Goal: Transaction & Acquisition: Subscribe to service/newsletter

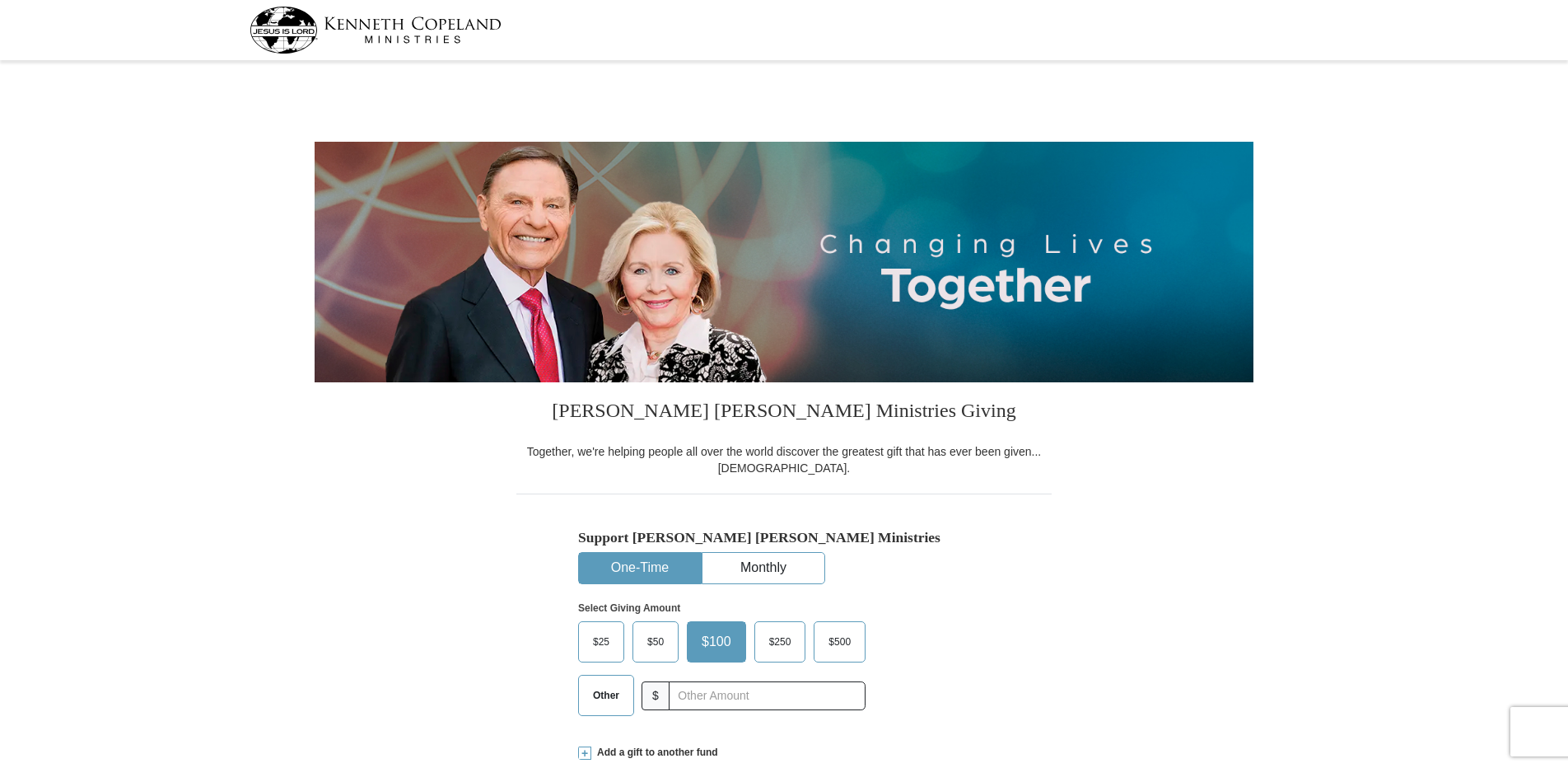
select select "IN"
click at [752, 569] on button "Monthly" at bounding box center [764, 568] width 122 height 31
click at [714, 638] on span "$50" at bounding box center [712, 642] width 38 height 25
click at [0, 0] on input "$50" at bounding box center [0, 0] width 0 height 0
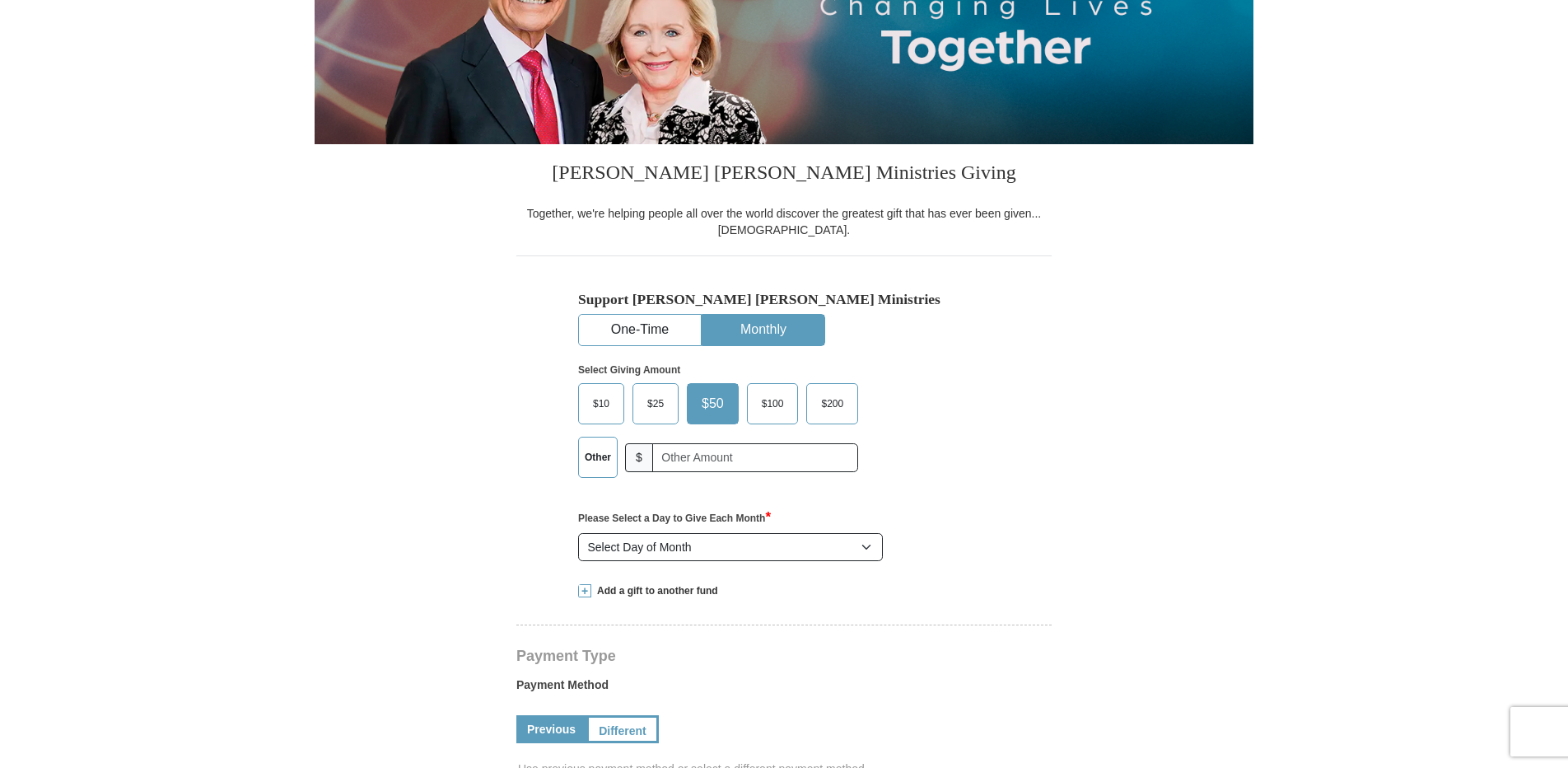
scroll to position [247, 0]
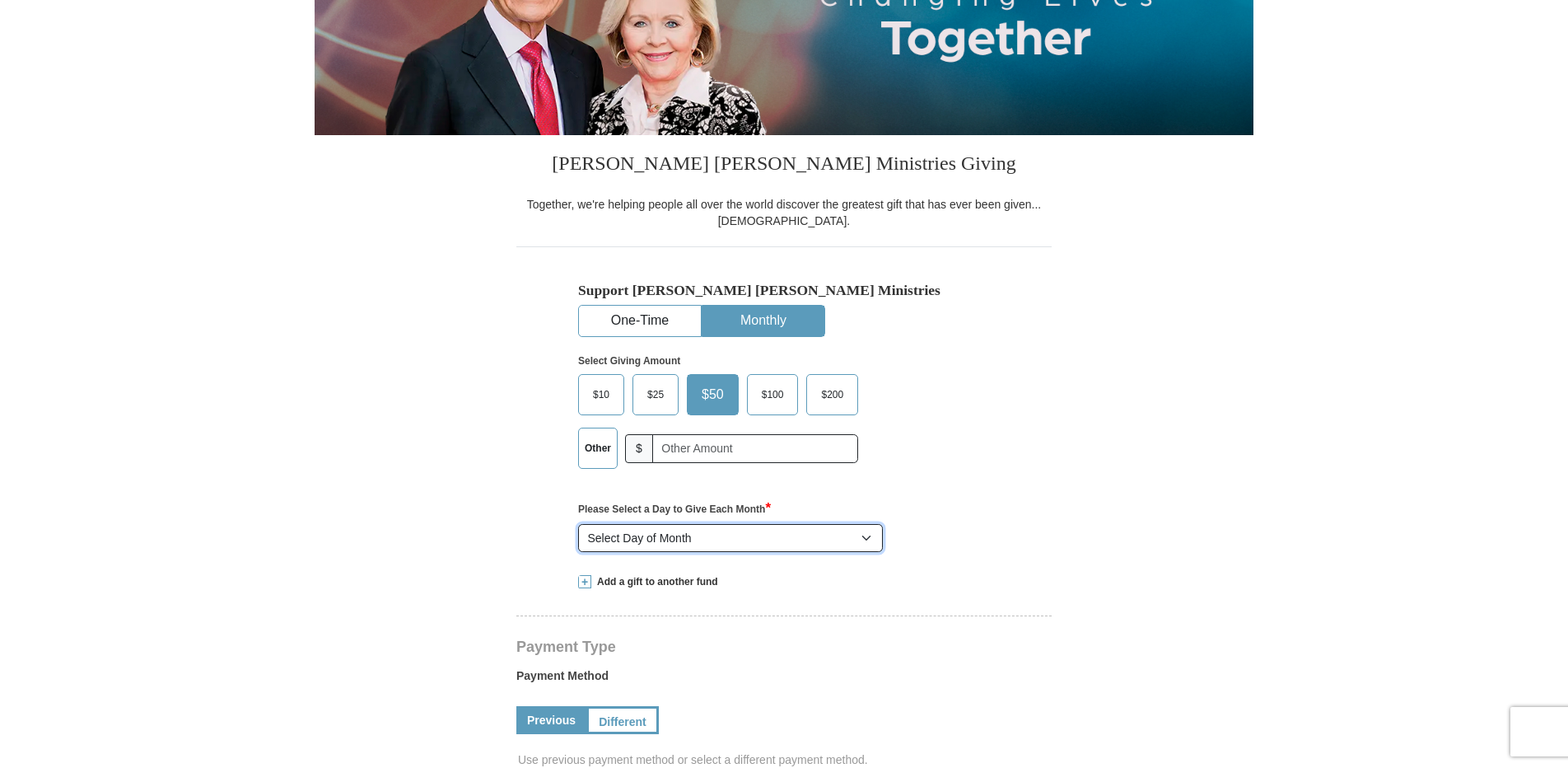
click at [866, 541] on select "Select Day of Month 1 2 3 4 5 6 7 8 9 10 11 12 13 14 15 16 17 18 19 20 21 22 23…" at bounding box center [730, 538] width 305 height 28
select select "12"
click at [578, 525] on select "Select Day of Month 1 2 3 4 5 6 7 8 9 10 11 12 13 14 15 16 17 18 19 20 21 22 23…" at bounding box center [730, 538] width 305 height 28
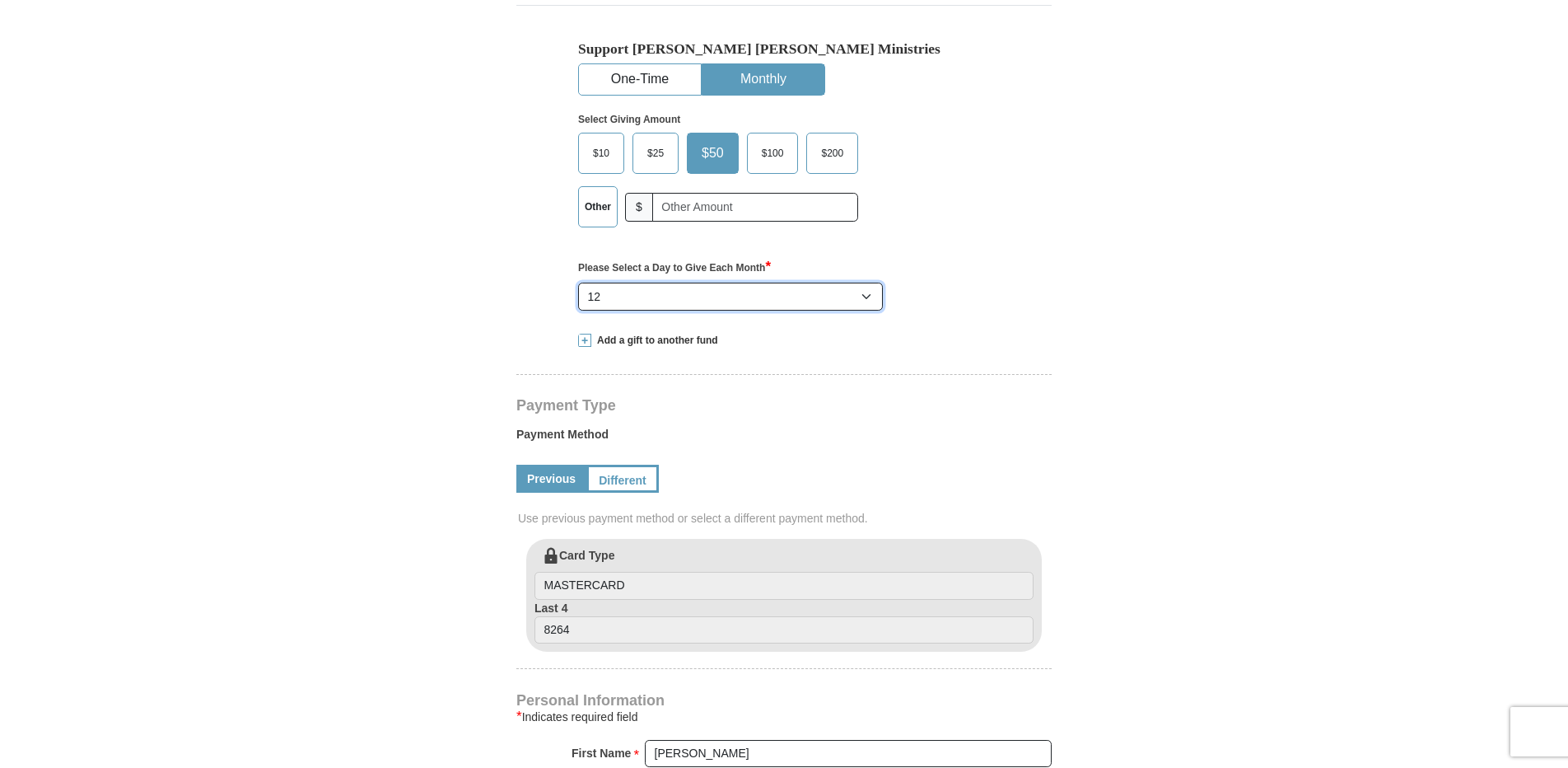
scroll to position [495, 0]
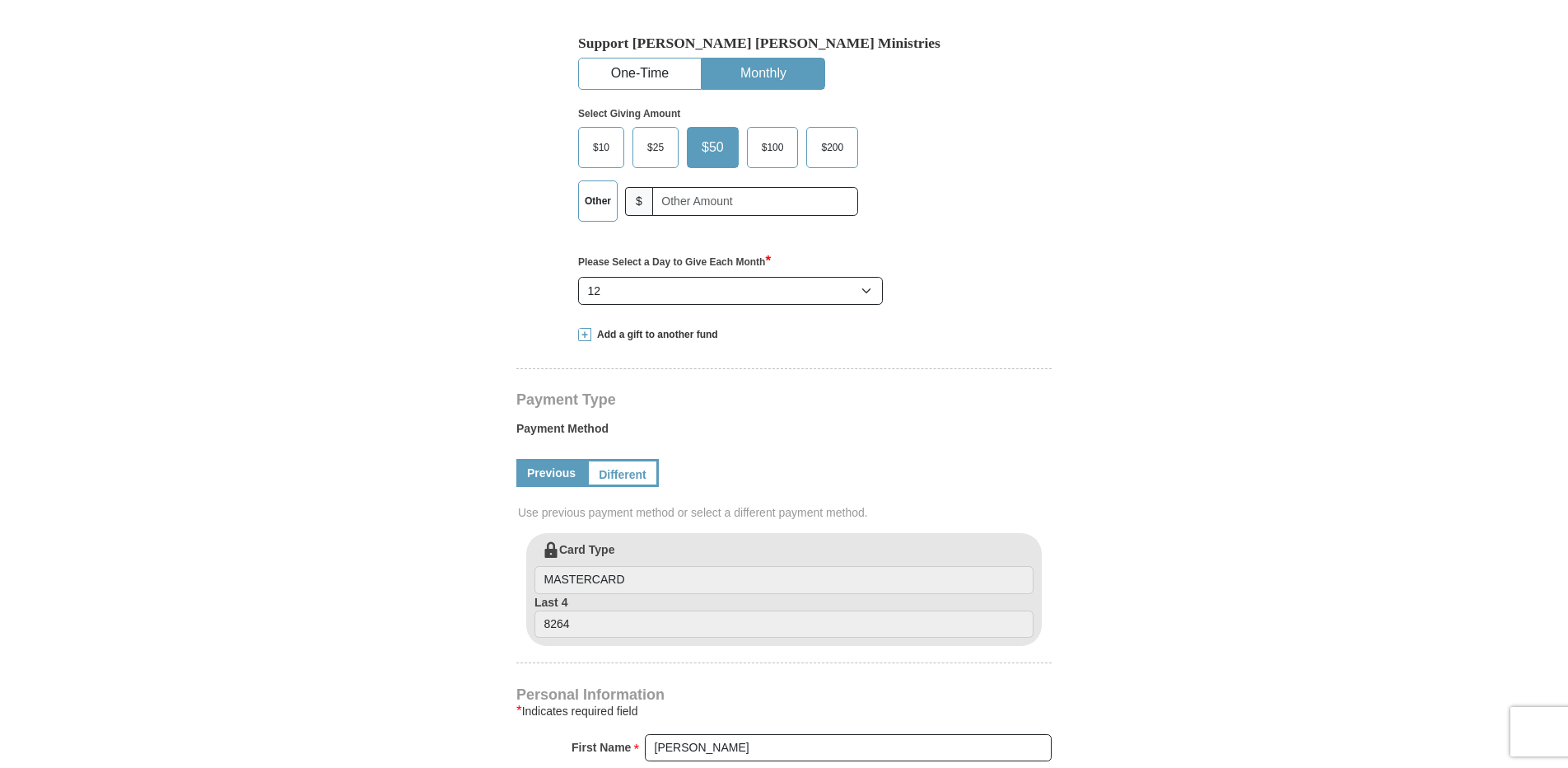
click at [731, 665] on div "[PERSON_NAME] [PERSON_NAME] Ministries Giving Together, we're helping people al…" at bounding box center [784, 766] width 536 height 1758
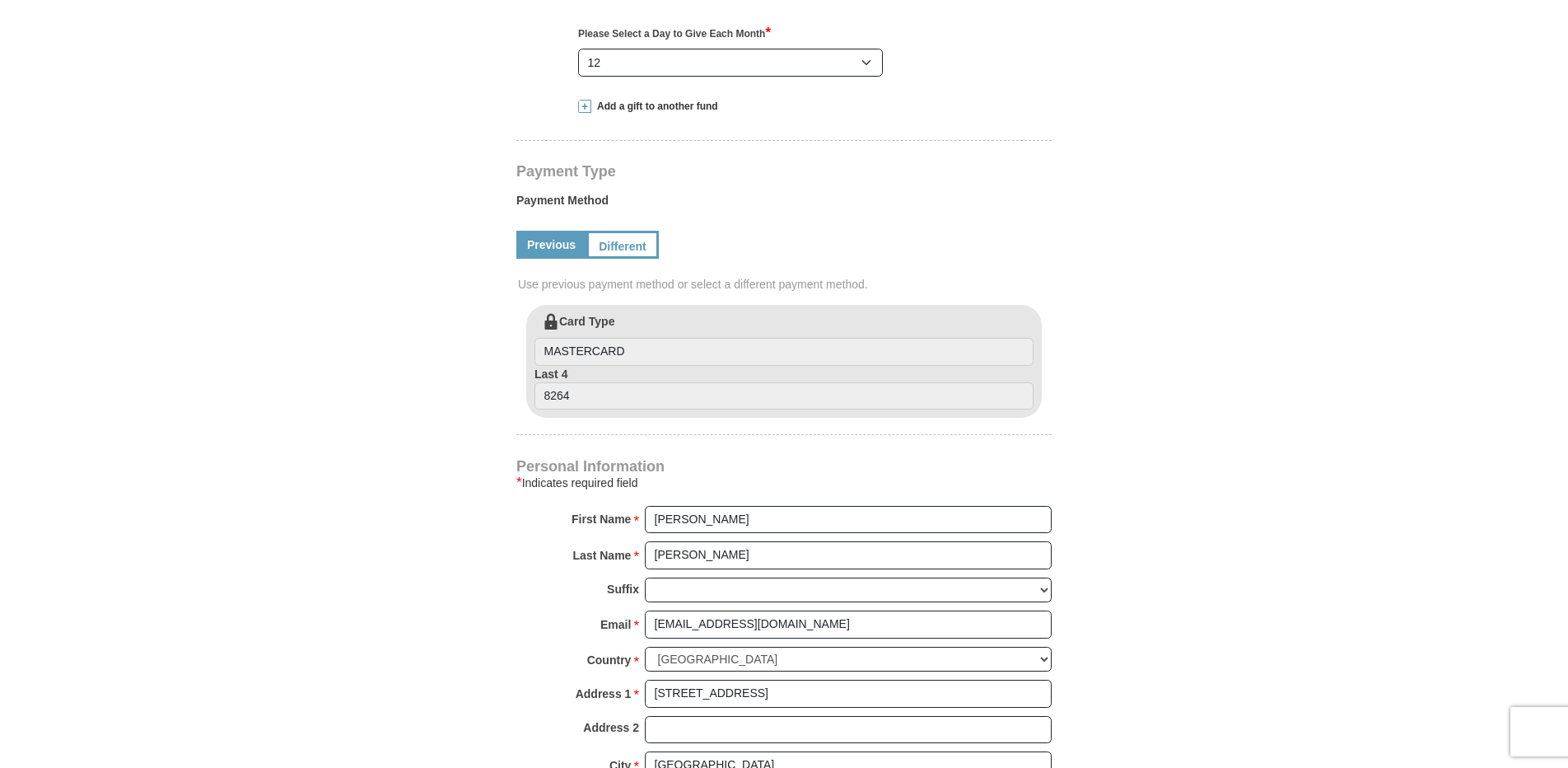
scroll to position [741, 0]
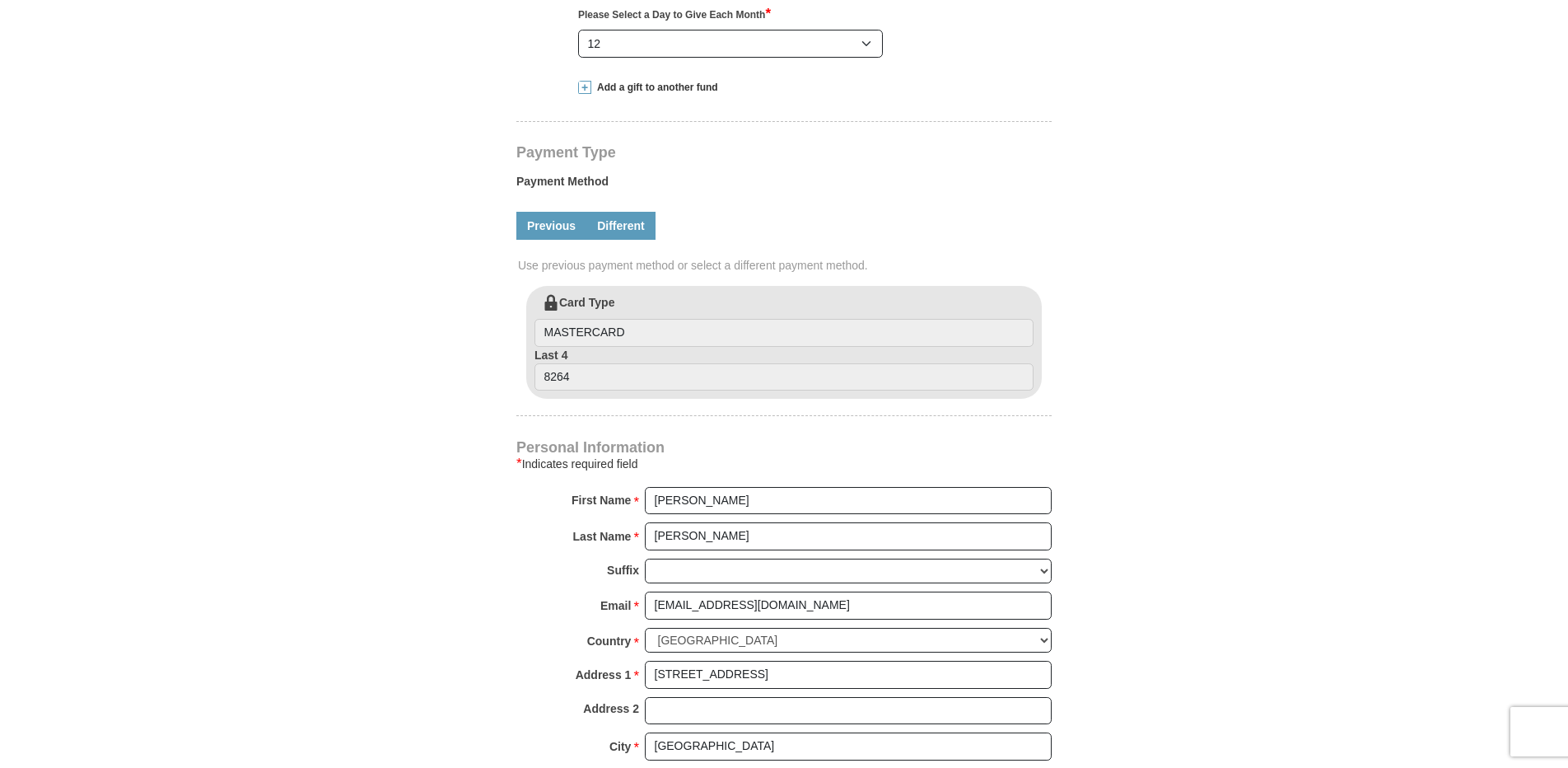
click at [620, 228] on link "Different" at bounding box center [621, 226] width 69 height 28
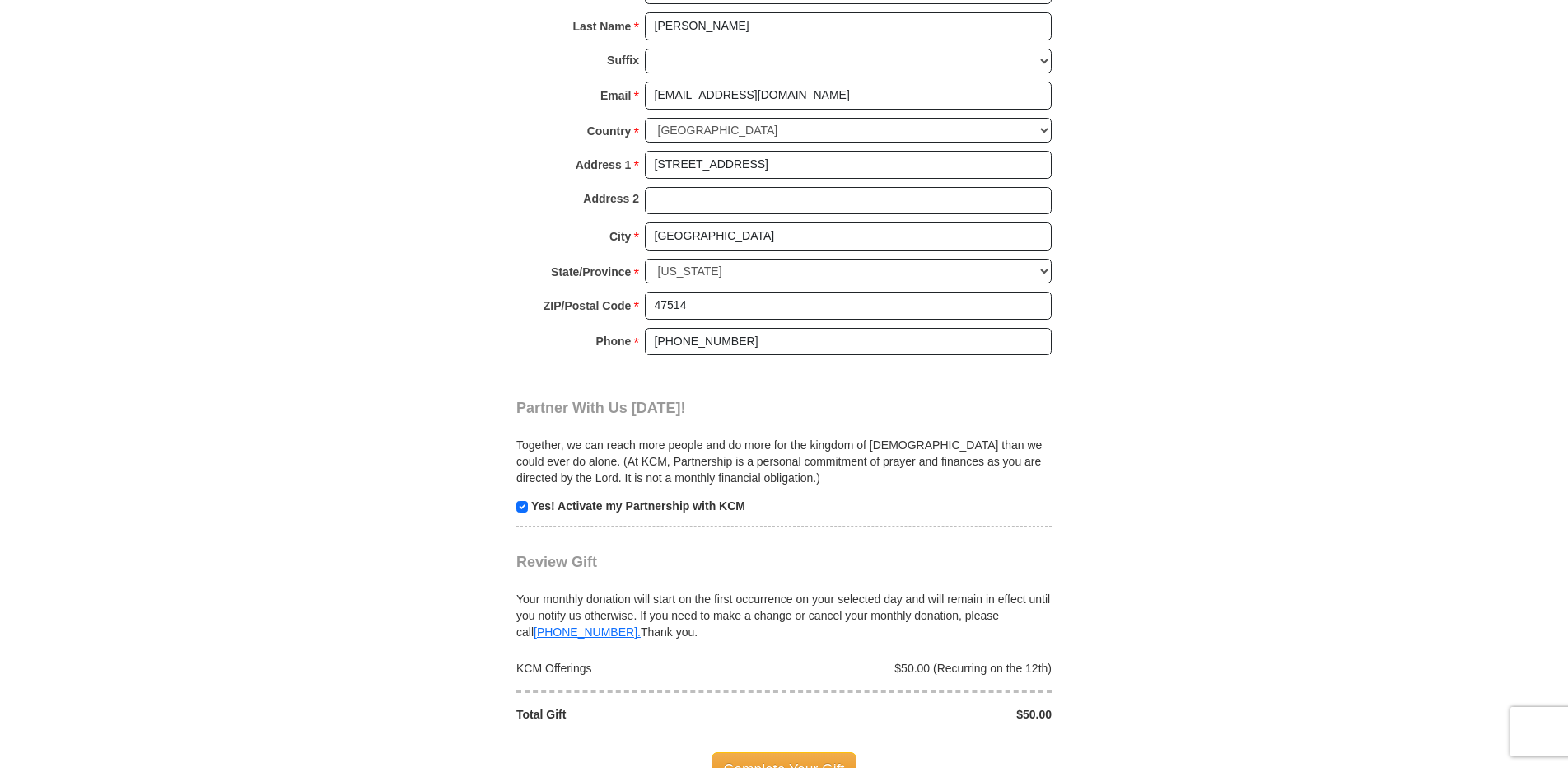
scroll to position [1649, 0]
